Goal: Find specific page/section: Find specific page/section

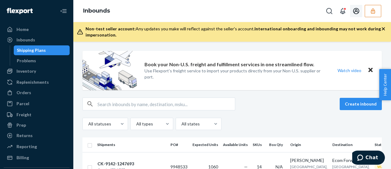
drag, startPoint x: 372, startPoint y: 11, endPoint x: 373, endPoint y: 14, distance: 3.6
click at [373, 12] on icon "button" at bounding box center [373, 11] width 6 height 6
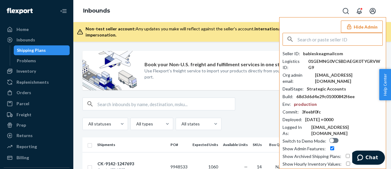
click at [323, 42] on input "text" at bounding box center [340, 39] width 85 height 12
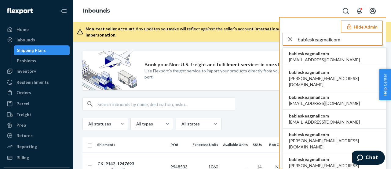
type input "babieskeagmailcom"
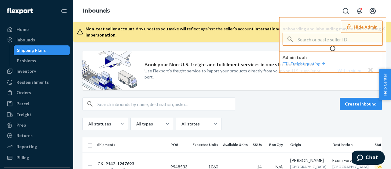
type input "babieskeagmailcom"
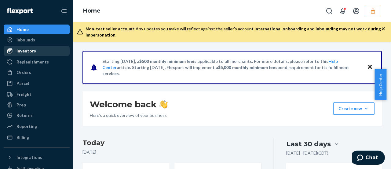
drag, startPoint x: 25, startPoint y: 52, endPoint x: 28, endPoint y: 54, distance: 3.4
click at [26, 52] on div "Inventory" at bounding box center [27, 51] width 20 height 6
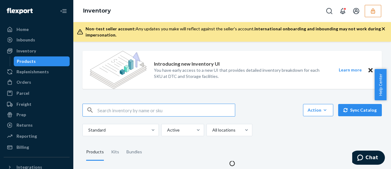
drag, startPoint x: 30, startPoint y: 62, endPoint x: 31, endPoint y: 65, distance: 3.4
click at [30, 61] on div "Products" at bounding box center [26, 61] width 19 height 6
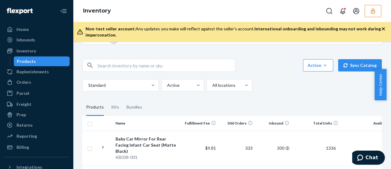
scroll to position [31, 0]
